Goal: Information Seeking & Learning: Learn about a topic

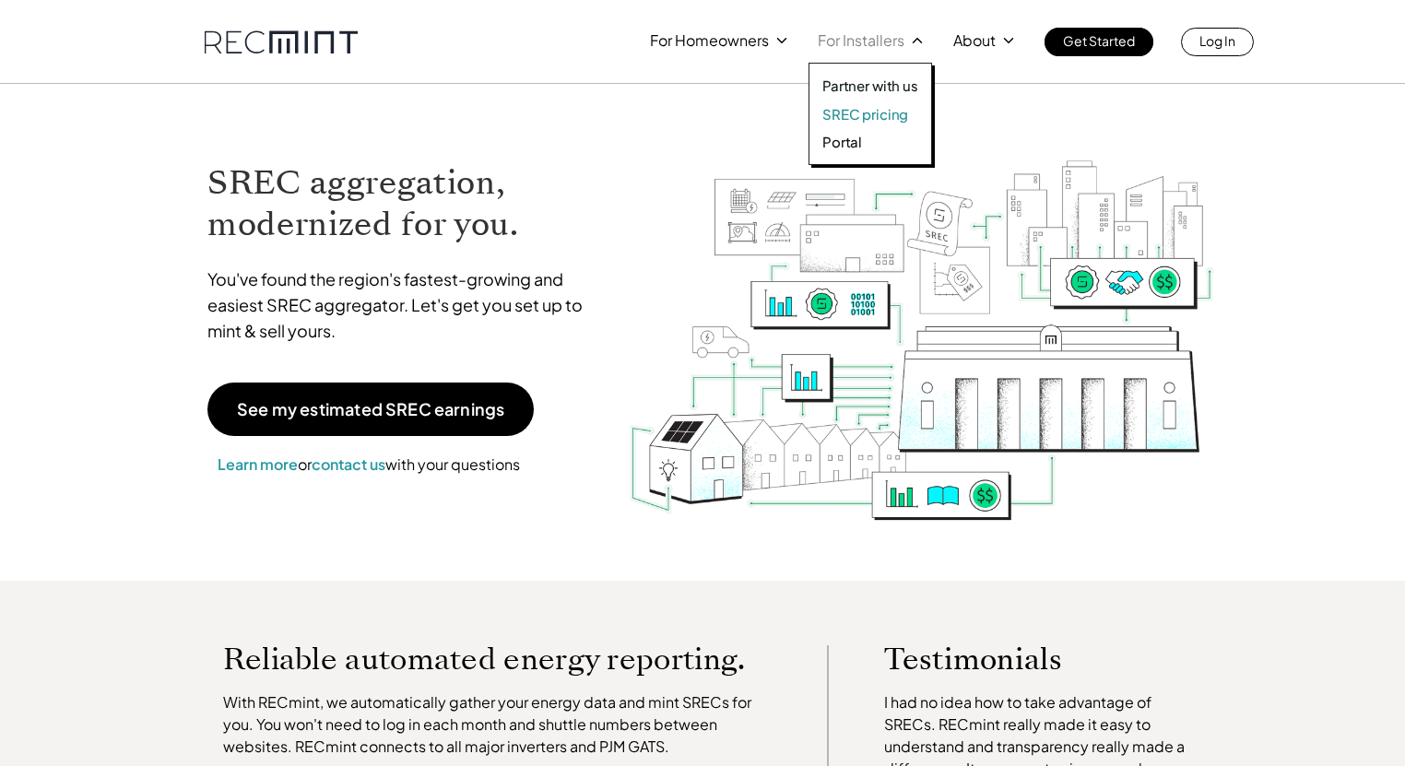
click at [853, 112] on p "SREC pricing" at bounding box center [865, 114] width 86 height 18
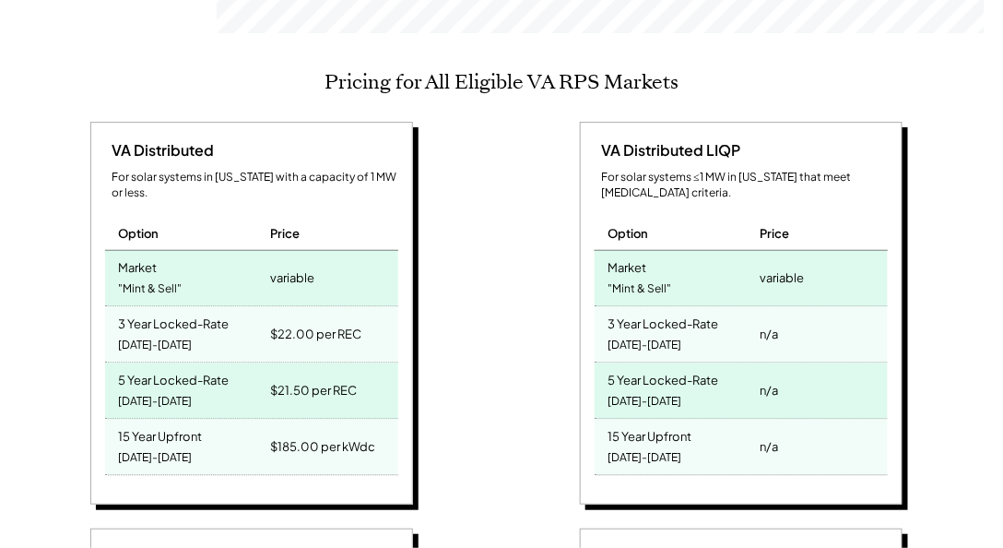
scroll to position [790, 0]
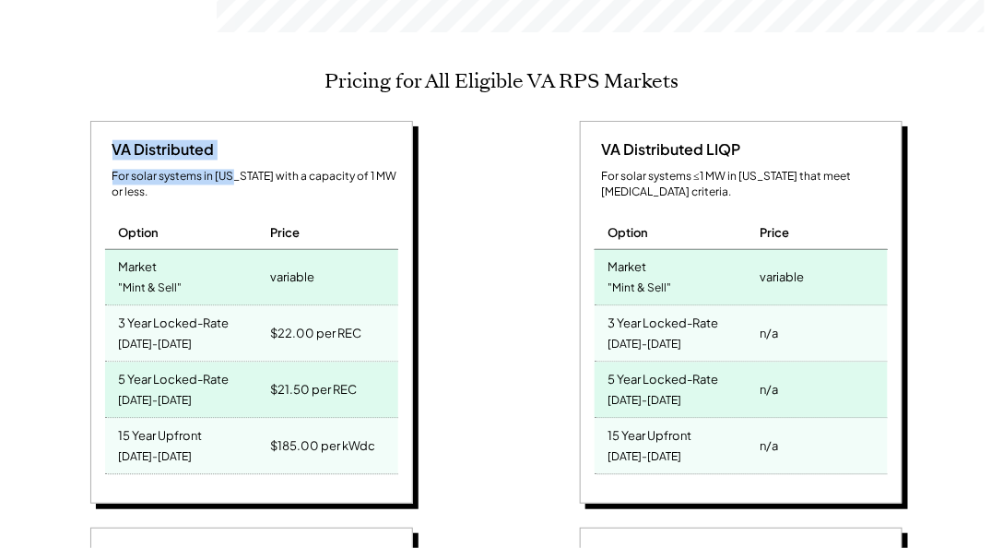
drag, startPoint x: 228, startPoint y: 127, endPoint x: 112, endPoint y: 124, distance: 116.2
click at [112, 124] on div "VA Distributed For solar systems in [US_STATE] with a capacity of 1 MW or less.…" at bounding box center [251, 312] width 323 height 383
click at [112, 140] on div "VA Distributed" at bounding box center [160, 150] width 110 height 20
